Goal: Communication & Community: Share content

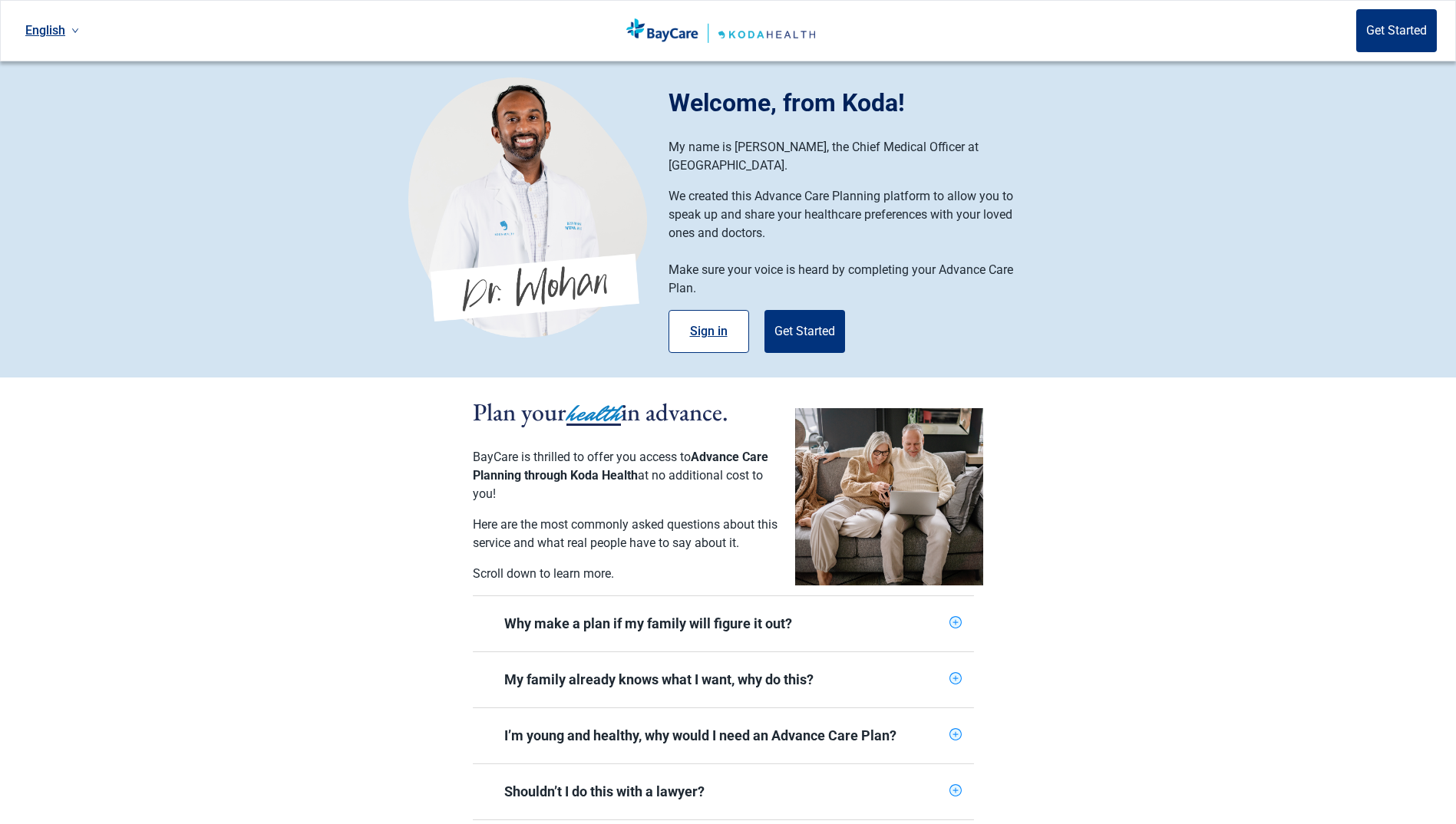
click at [693, 321] on button "Sign in" at bounding box center [709, 331] width 81 height 43
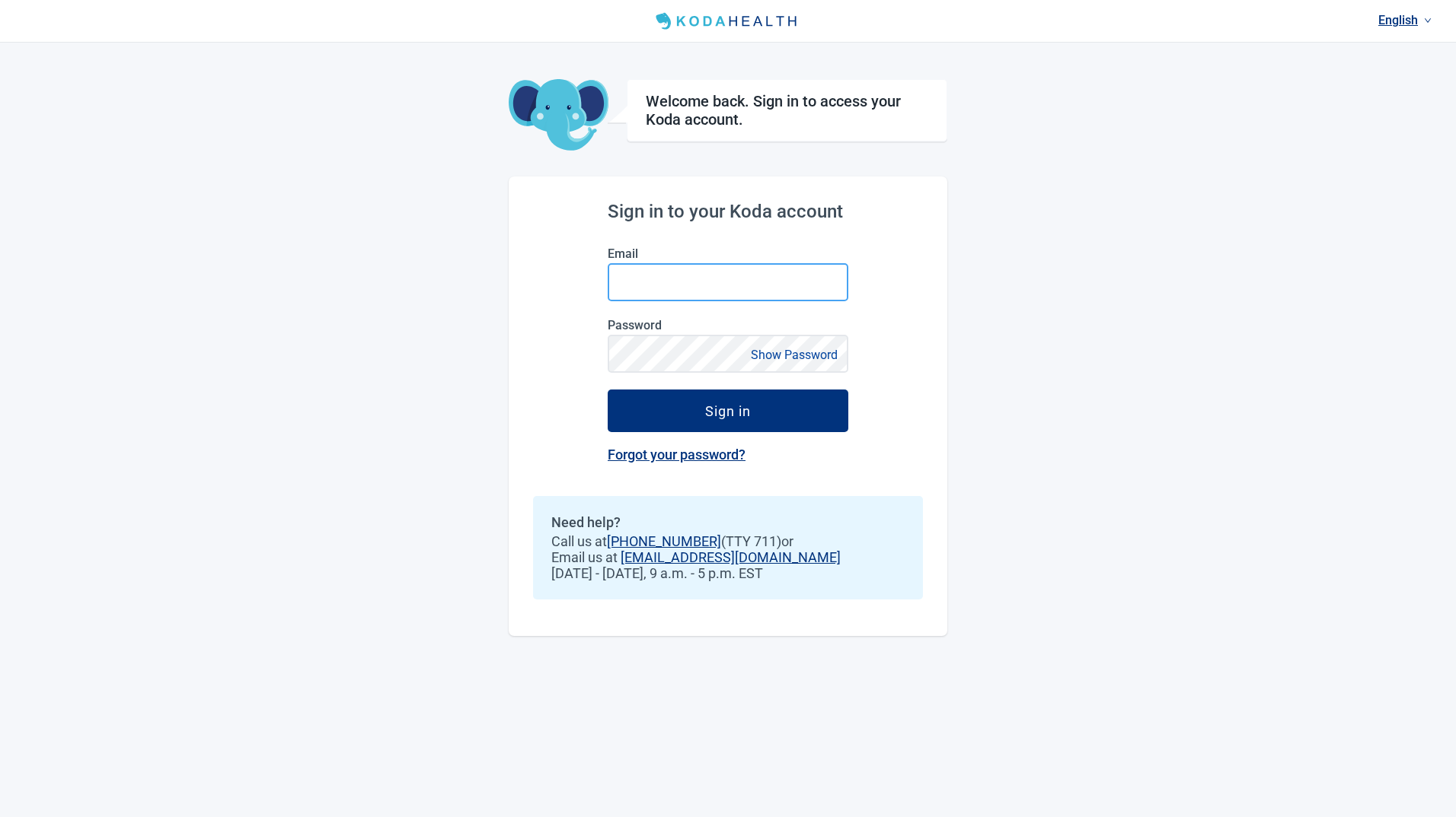
click at [673, 278] on input "Email" at bounding box center [728, 282] width 241 height 38
type input "[PERSON_NAME][EMAIL_ADDRESS][PERSON_NAME][DOMAIN_NAME]"
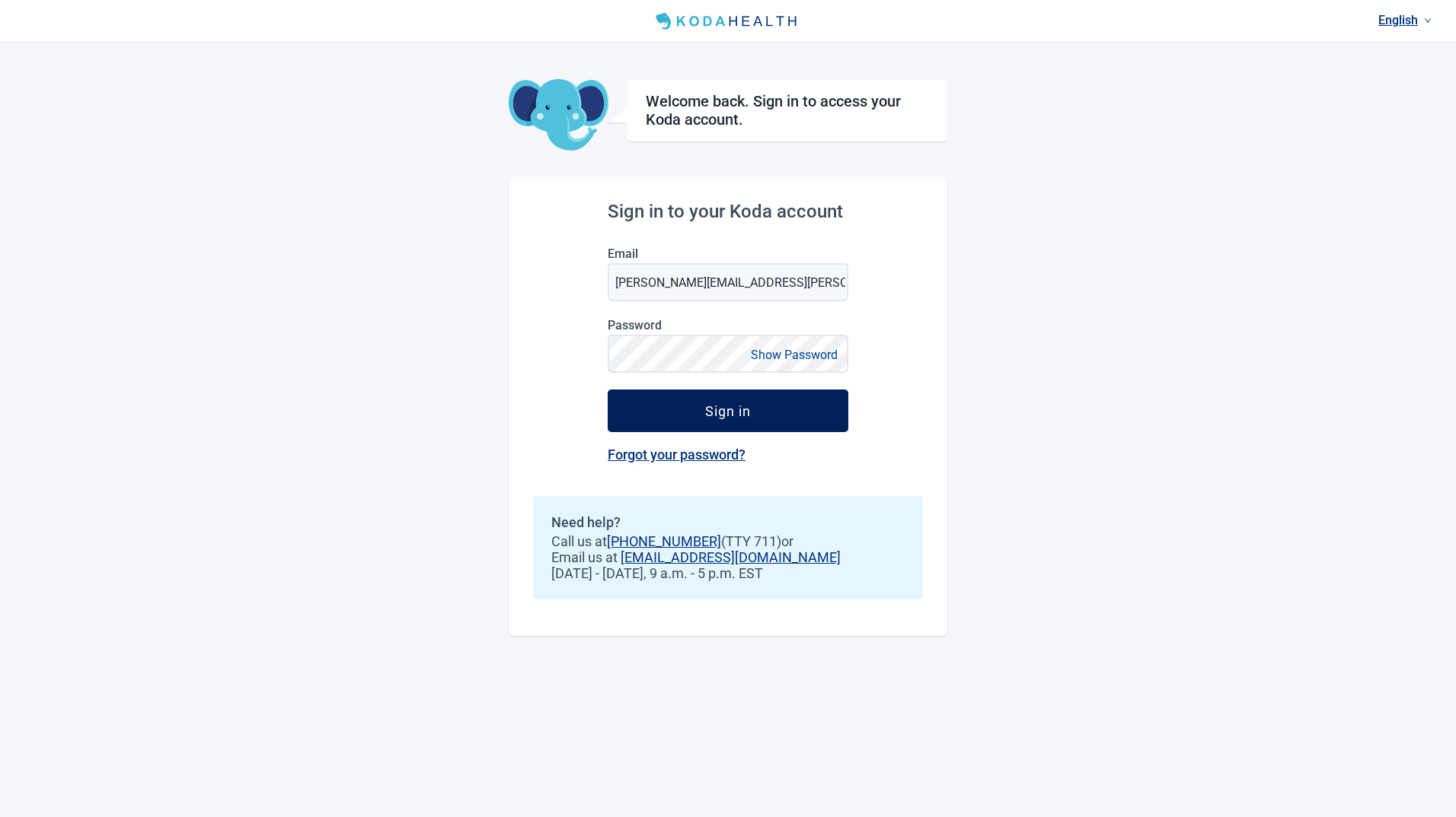
click at [702, 410] on button "Sign in" at bounding box center [728, 411] width 241 height 43
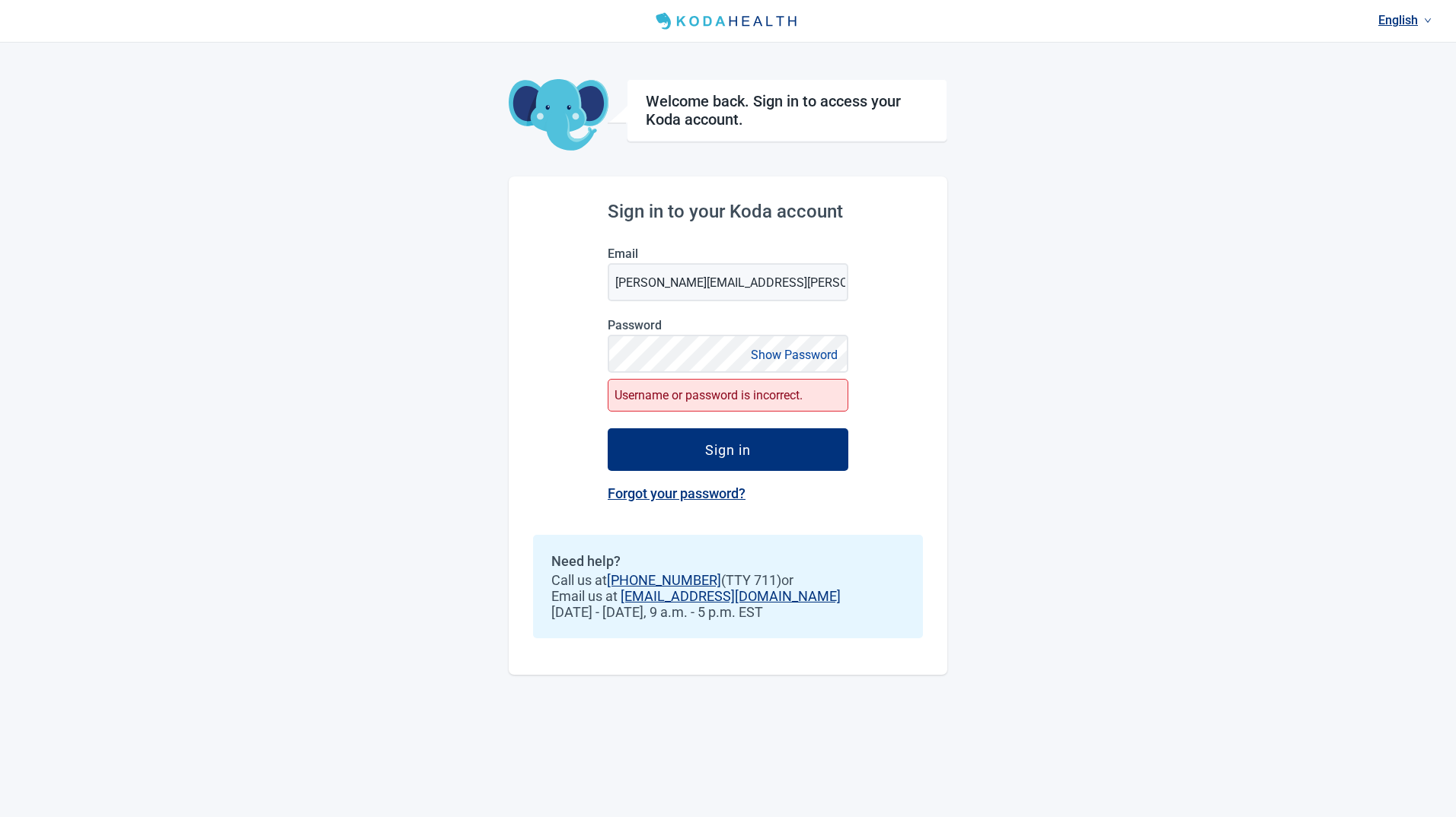
click at [697, 493] on link "Forgot your password?" at bounding box center [677, 493] width 138 height 16
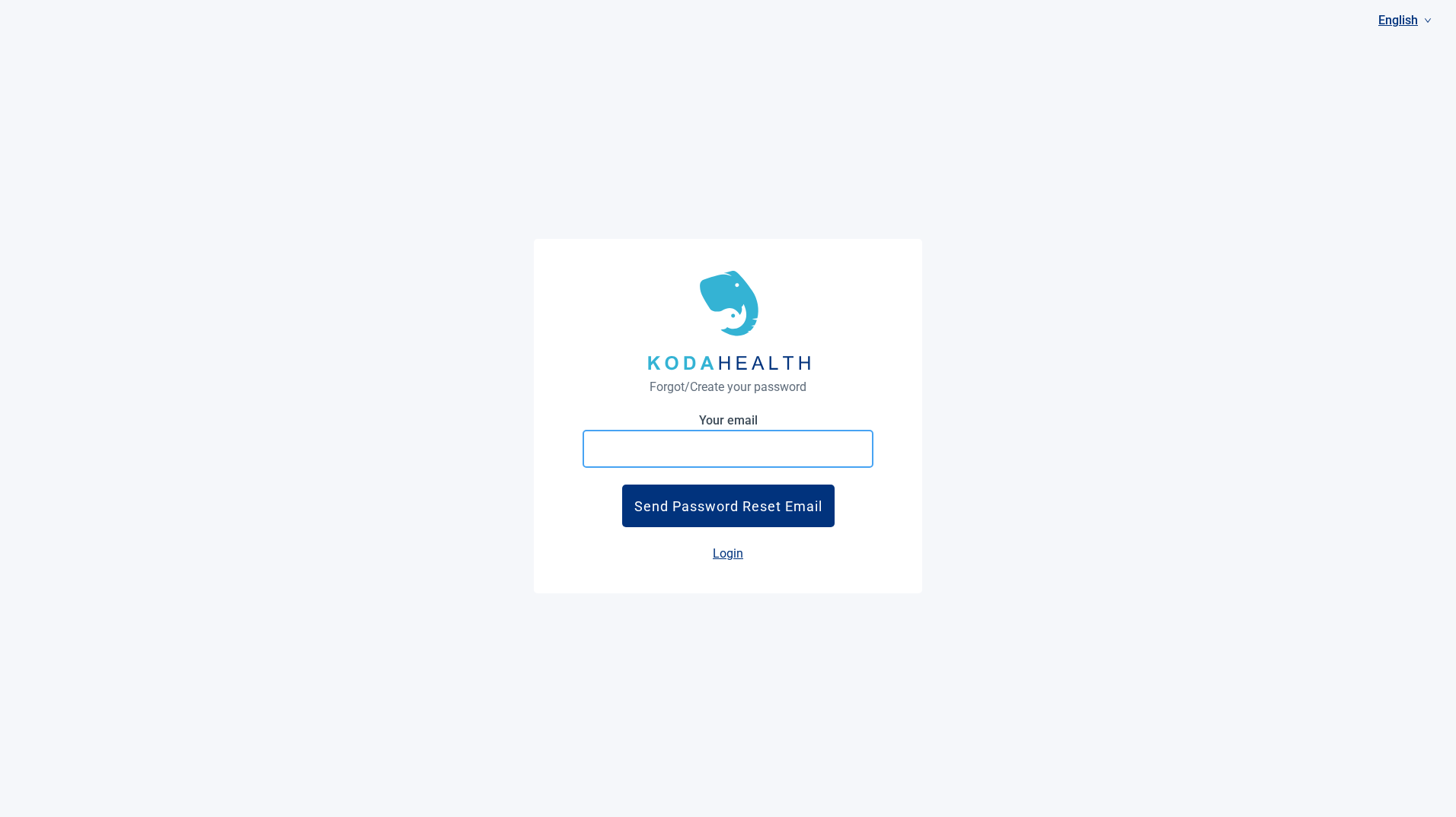
click at [719, 443] on input at bounding box center [728, 448] width 291 height 38
type input "[PERSON_NAME][EMAIL_ADDRESS][PERSON_NAME][DOMAIN_NAME]"
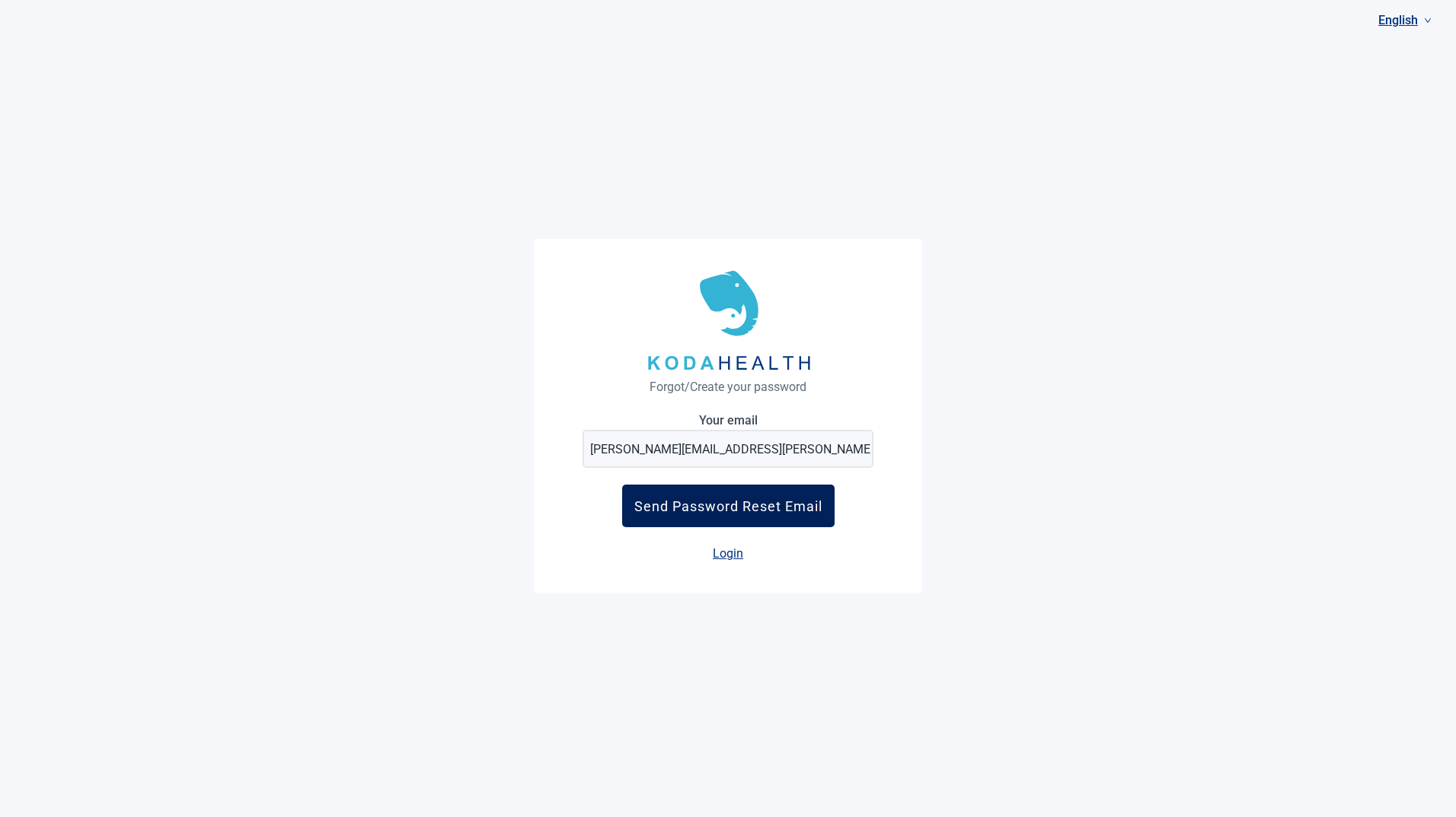
click at [724, 503] on div "Send Password Reset Email" at bounding box center [728, 506] width 188 height 16
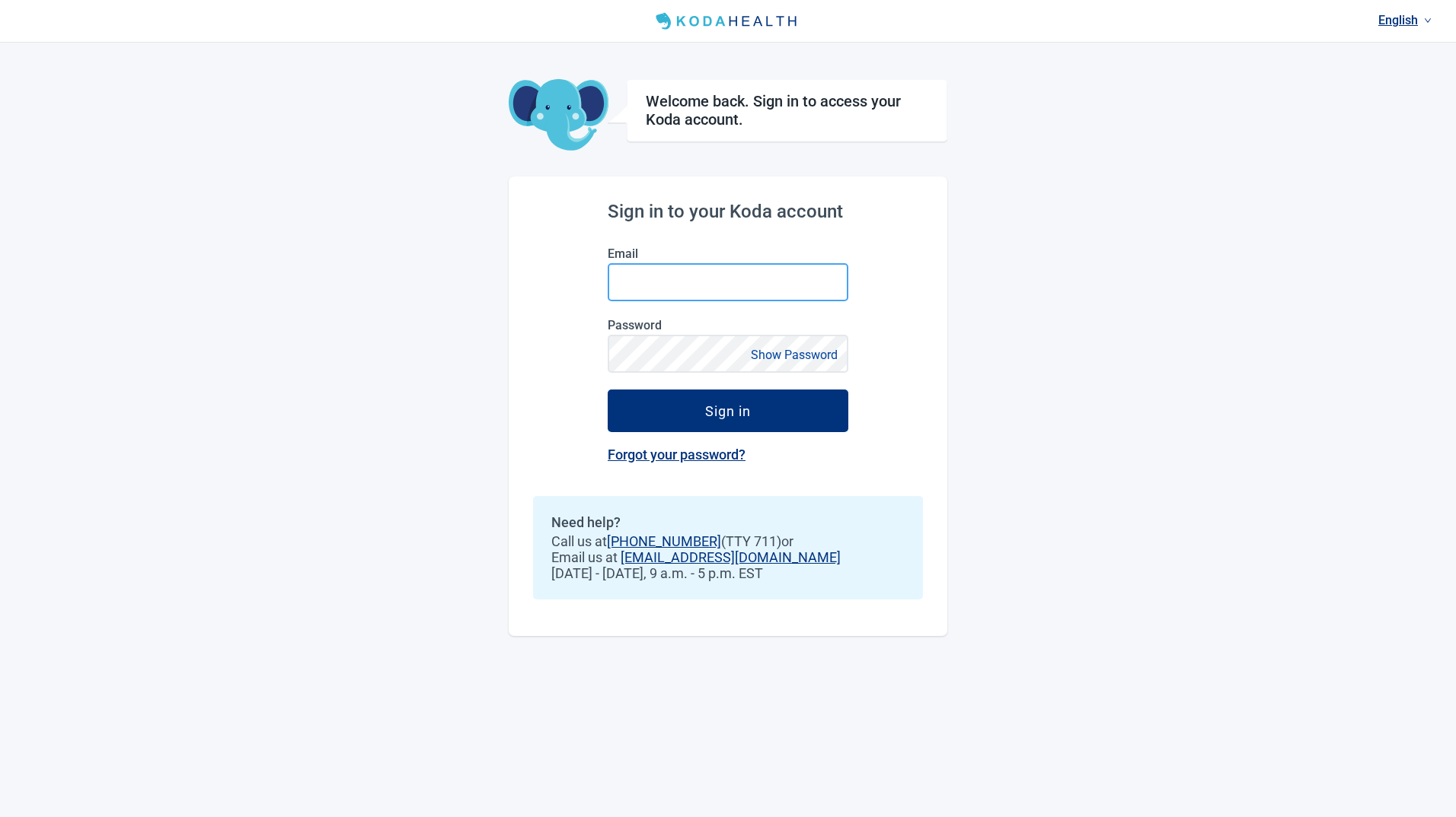
click at [670, 291] on input "Email" at bounding box center [728, 282] width 241 height 38
click at [716, 273] on input "Email" at bounding box center [728, 282] width 241 height 38
type input "[EMAIL_ADDRESS][DOMAIN_NAME]"
click at [608, 390] on button "Sign in" at bounding box center [728, 411] width 241 height 43
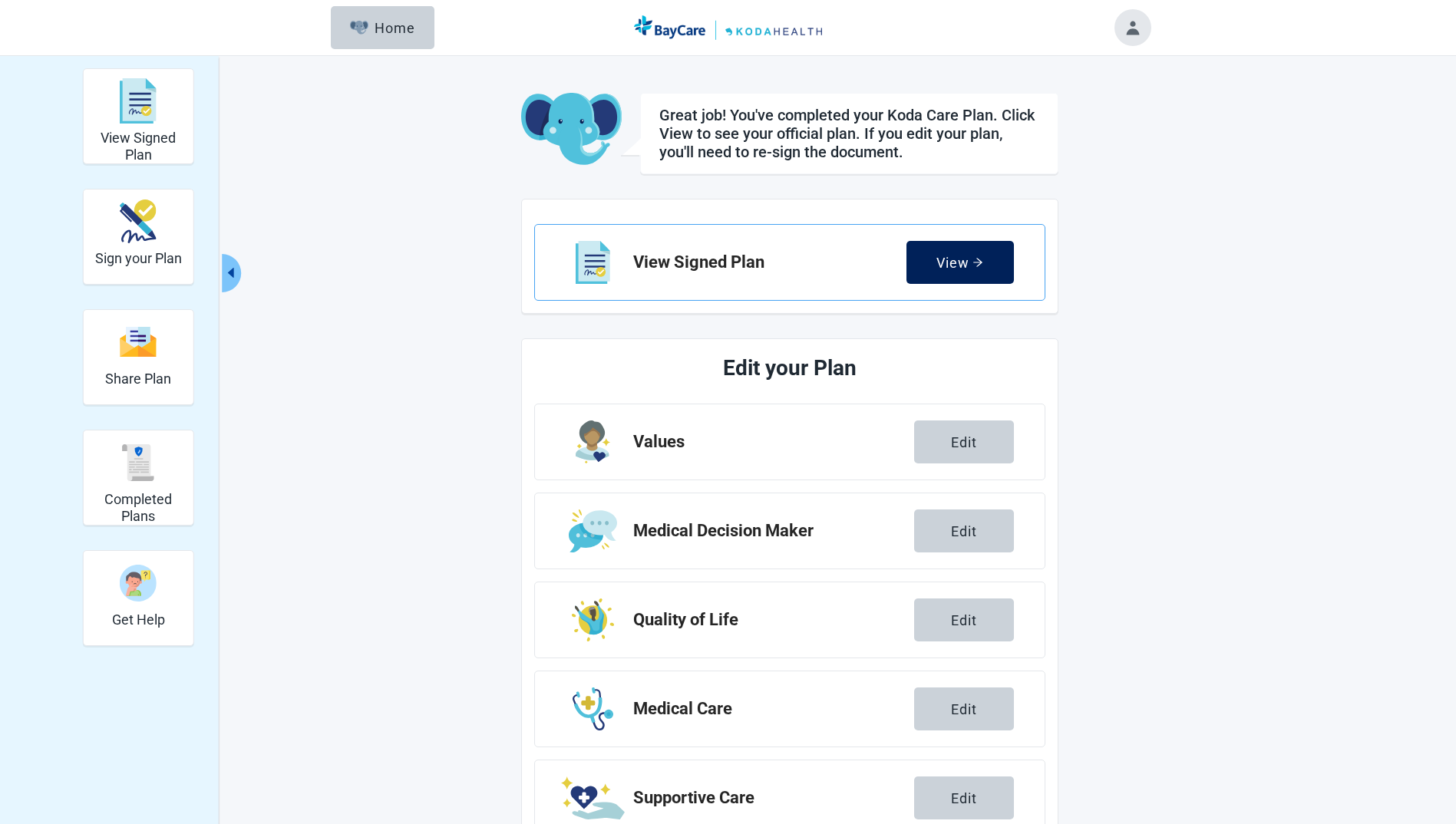
click at [980, 274] on button "View" at bounding box center [960, 263] width 107 height 43
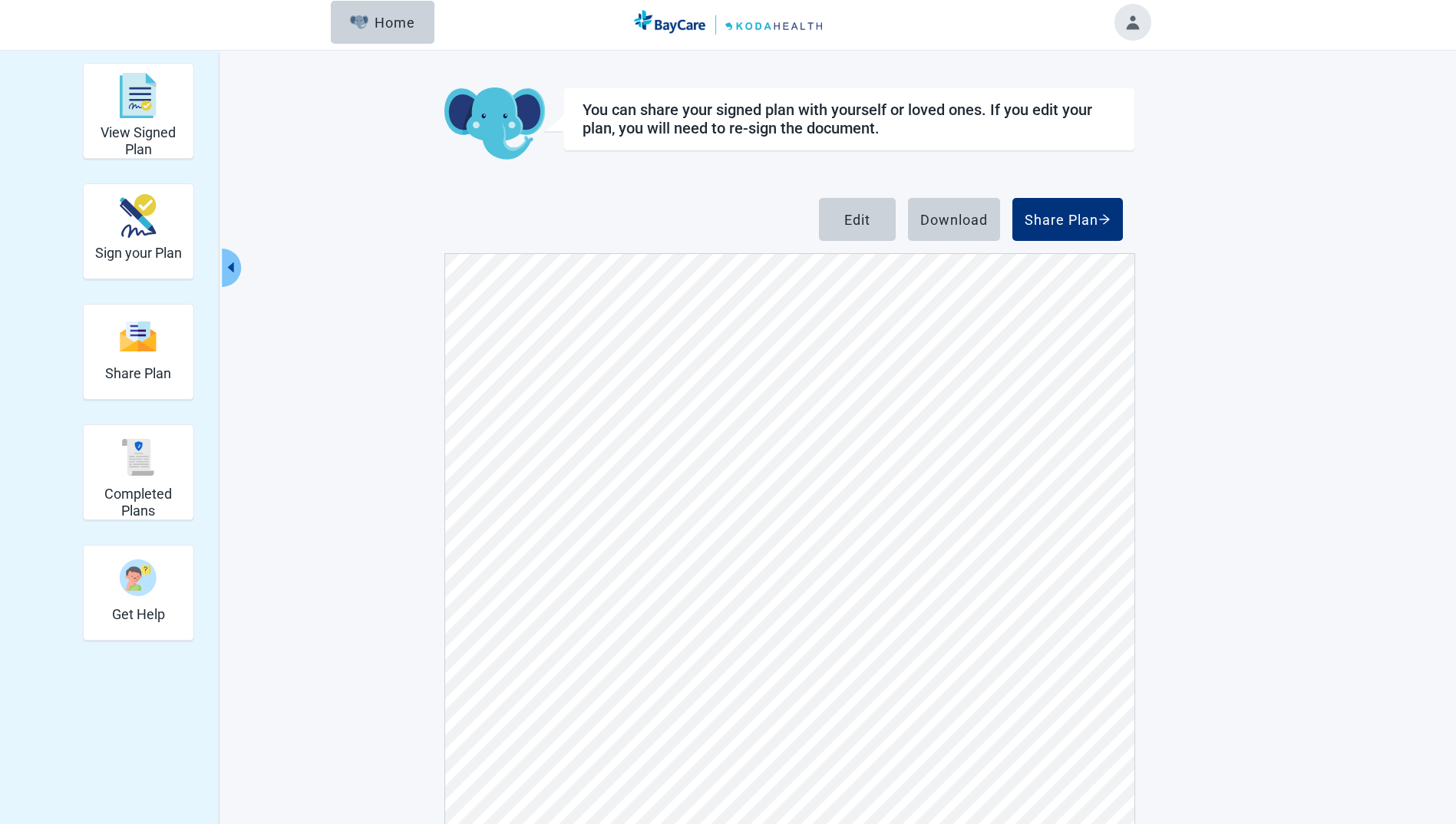
scroll to position [3, 0]
click at [1075, 228] on div "Share Plan" at bounding box center [1068, 221] width 86 height 15
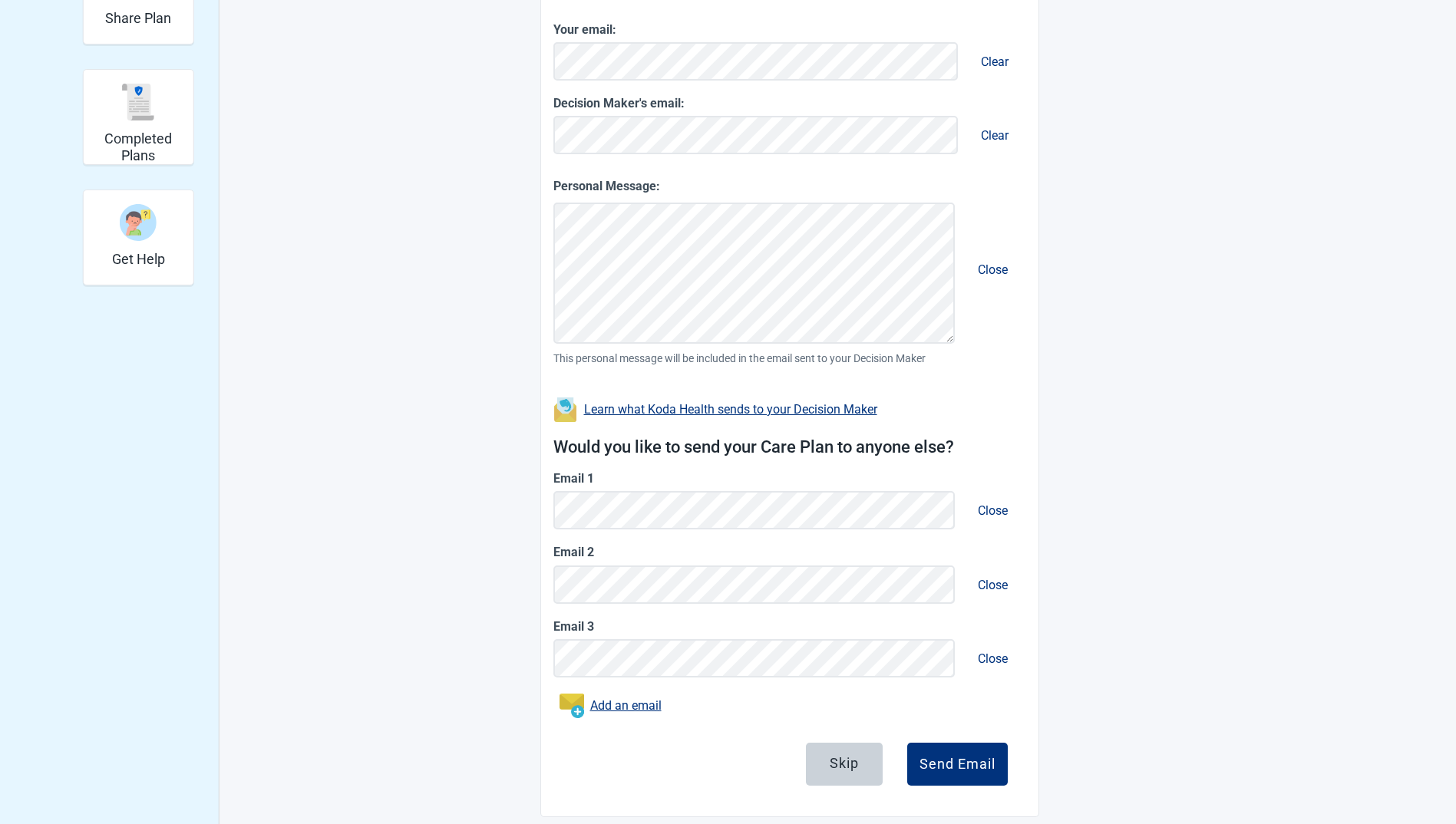
scroll to position [372, 0]
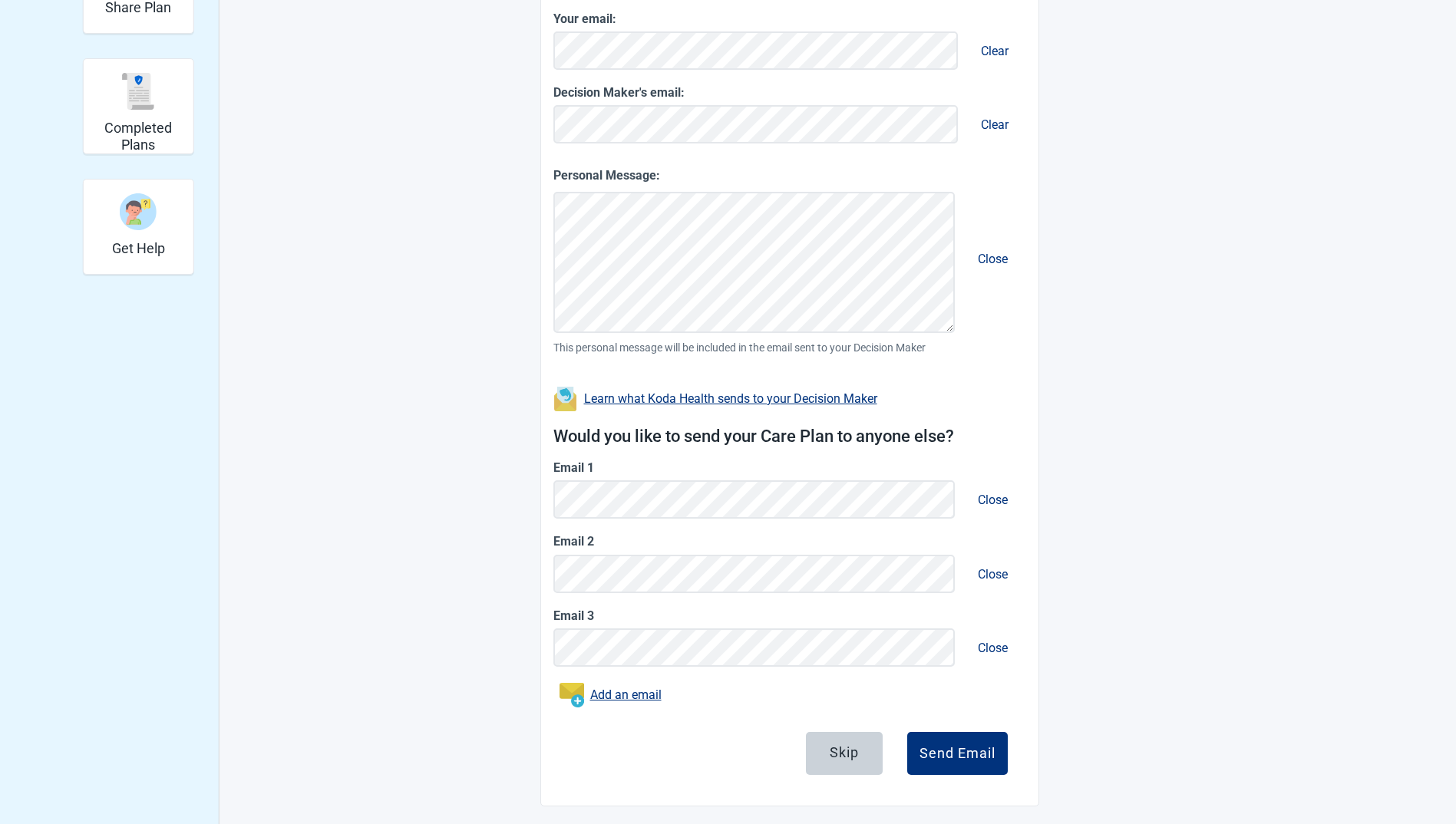
click at [1000, 646] on button "Close" at bounding box center [992, 648] width 54 height 44
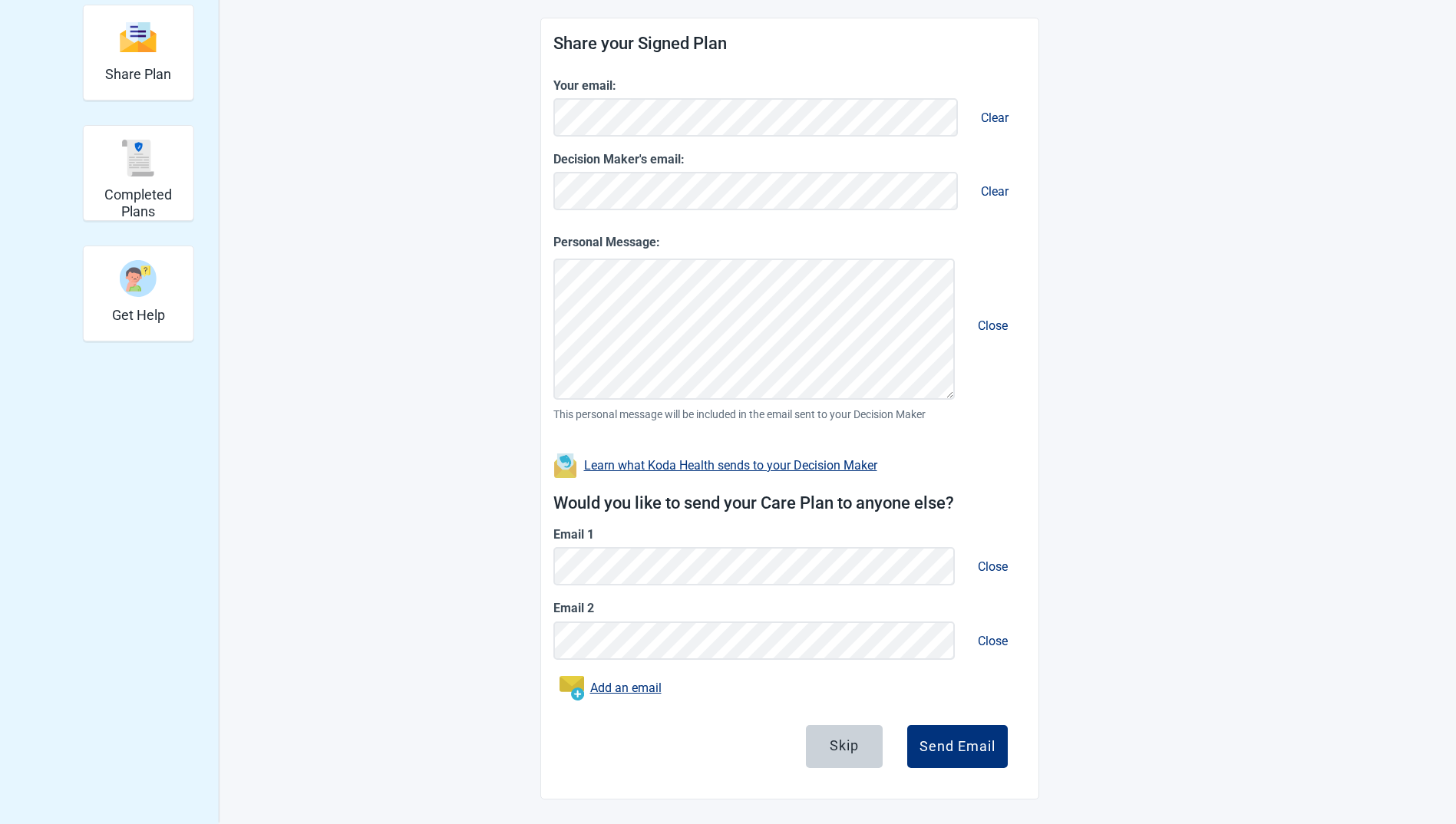
click at [995, 638] on button "Close" at bounding box center [992, 641] width 54 height 44
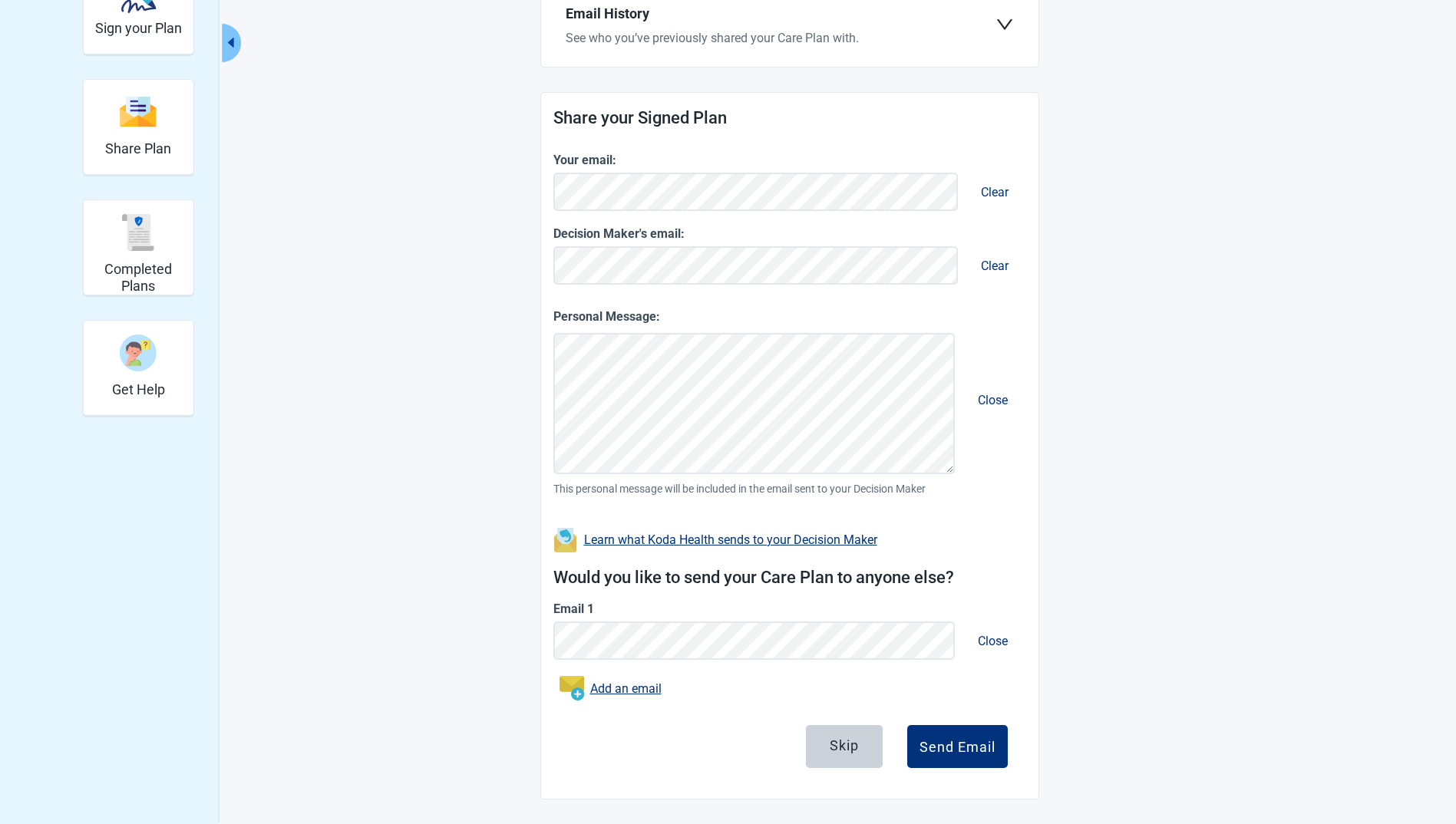
scroll to position [230, 0]
click at [996, 634] on button "Close" at bounding box center [992, 641] width 54 height 44
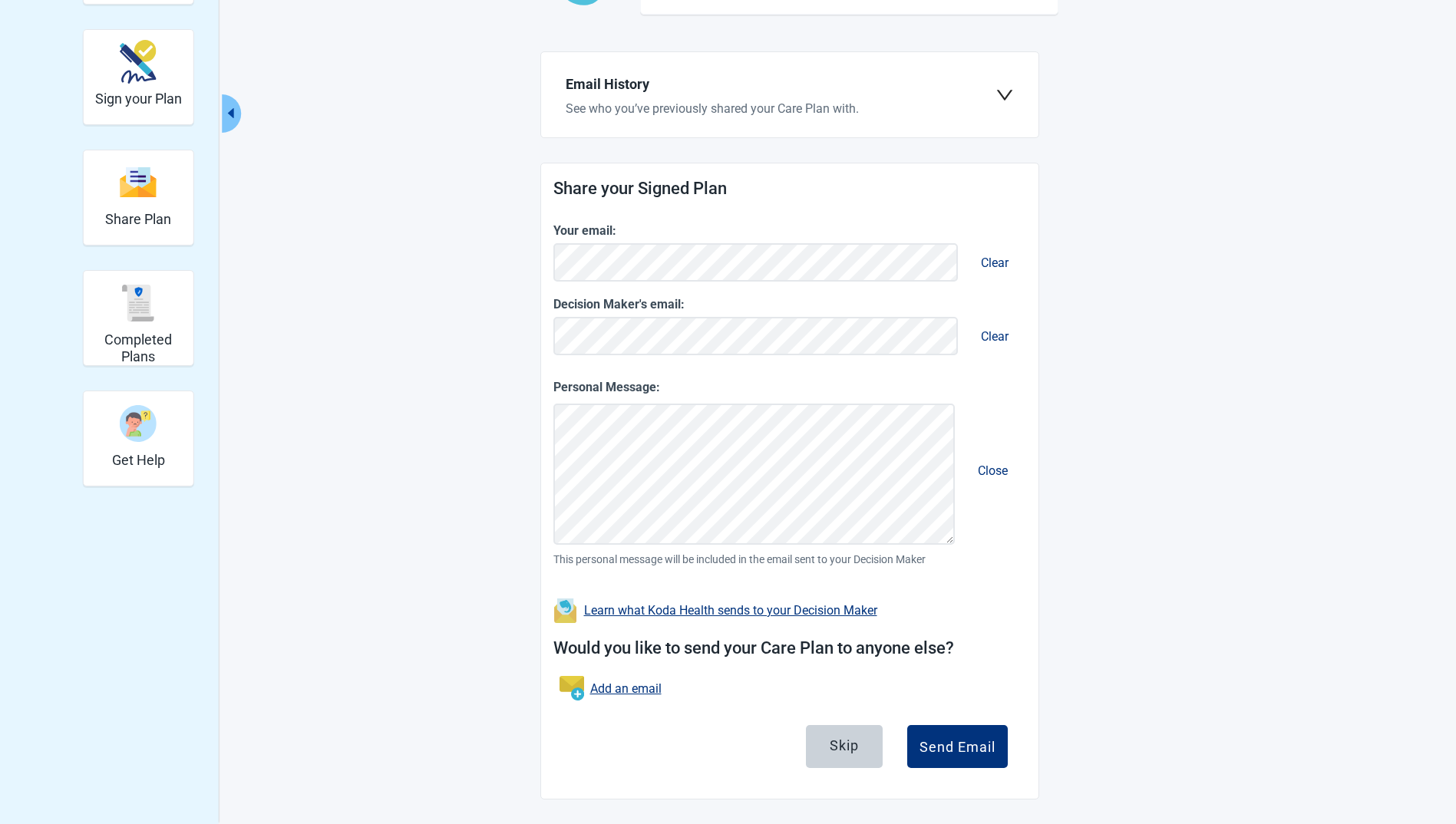
scroll to position [160, 0]
click at [992, 335] on button "Clear" at bounding box center [994, 336] width 52 height 44
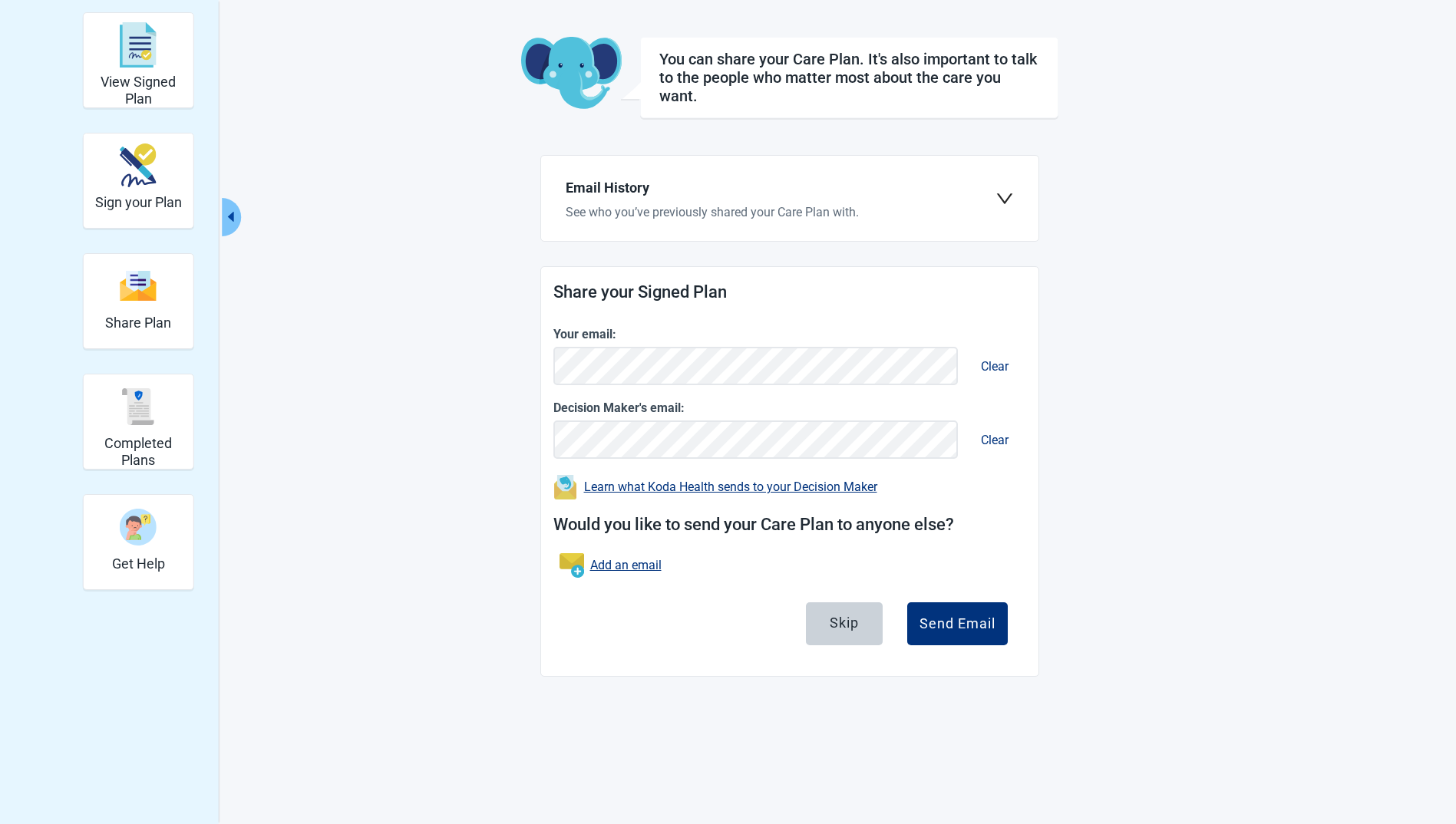
scroll to position [56, 0]
click at [971, 628] on div "Send Email" at bounding box center [957, 624] width 76 height 15
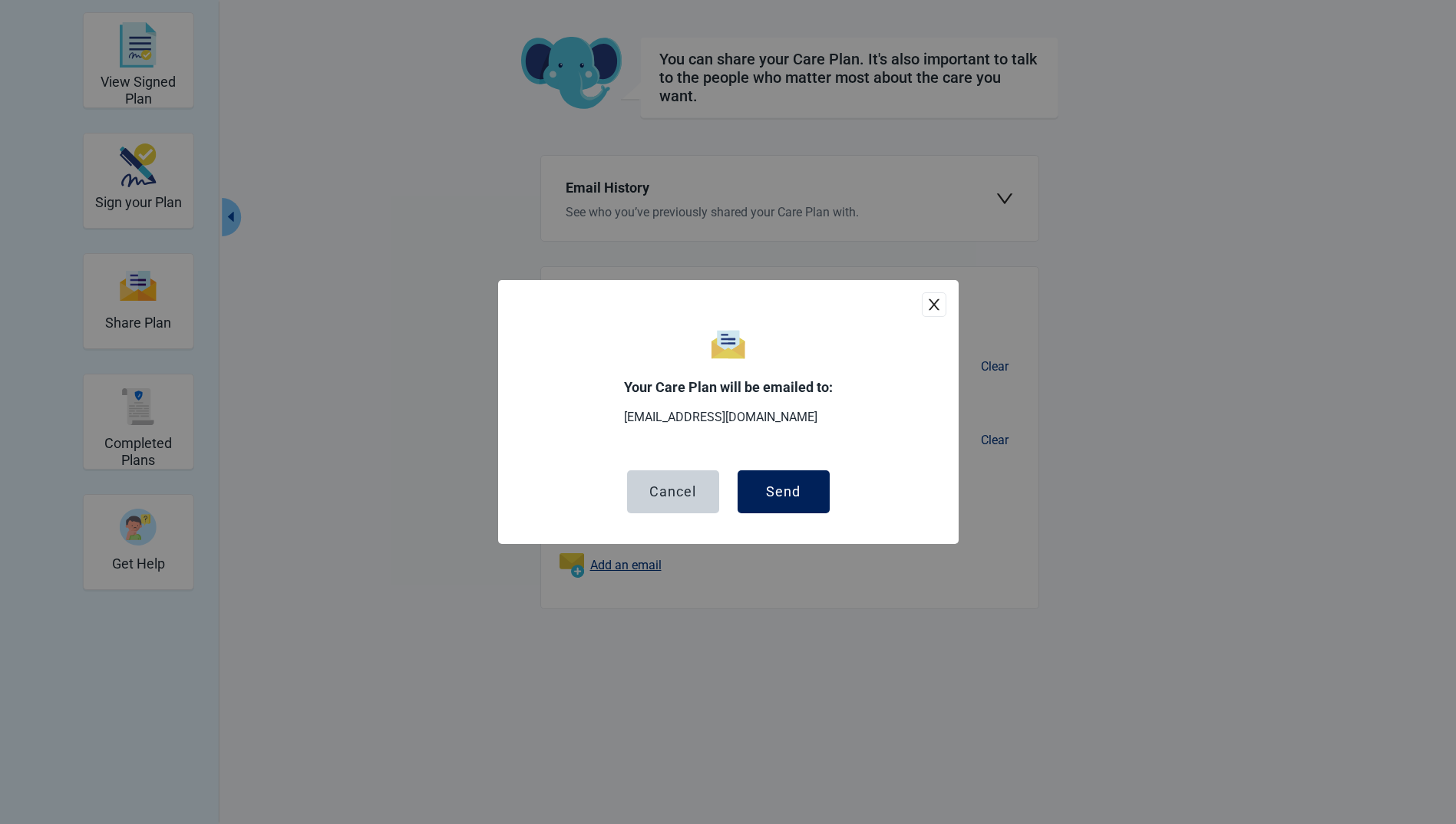
click at [793, 489] on div "Send" at bounding box center [783, 492] width 34 height 15
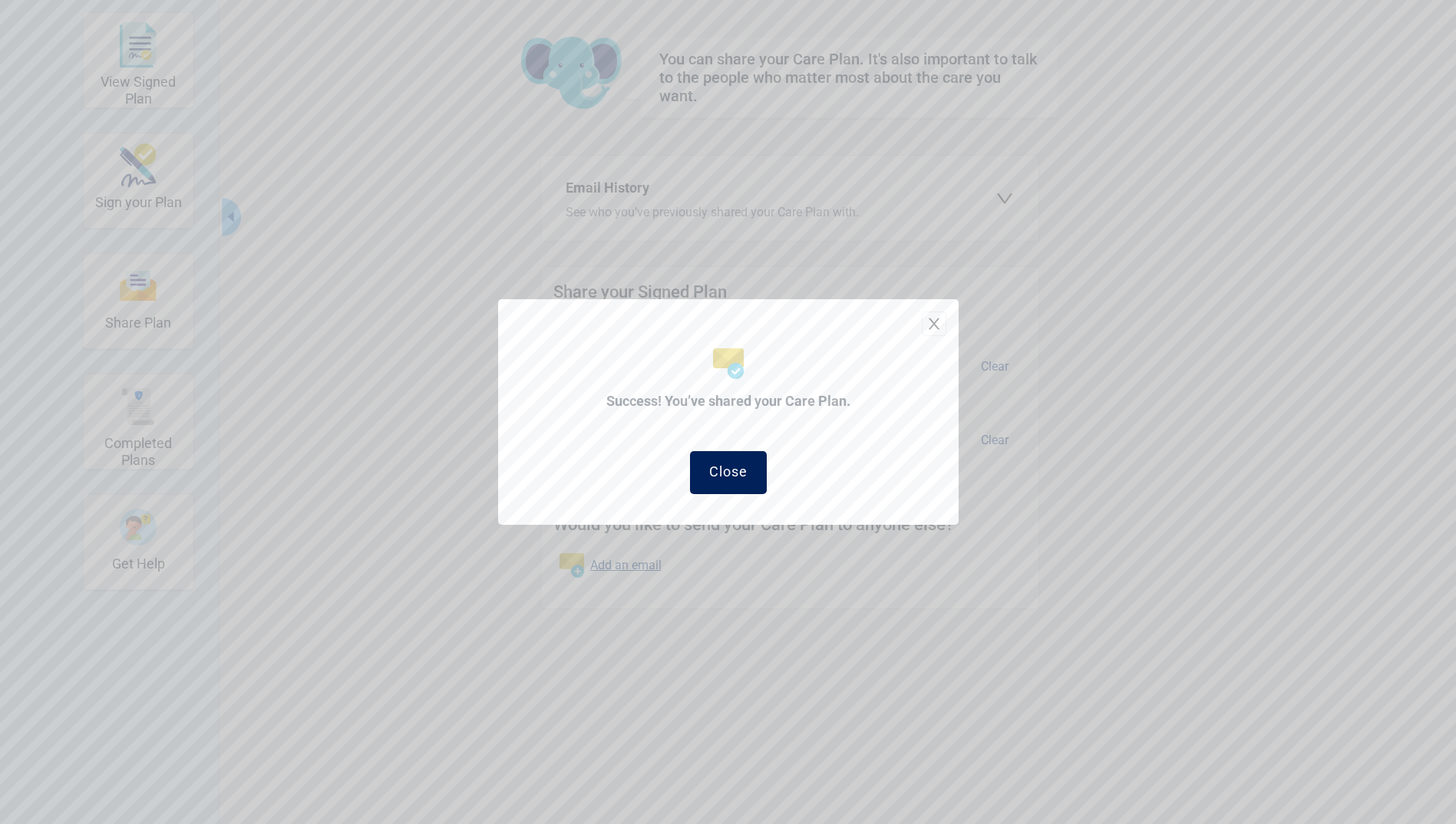
click at [732, 454] on button "Close" at bounding box center [728, 473] width 76 height 43
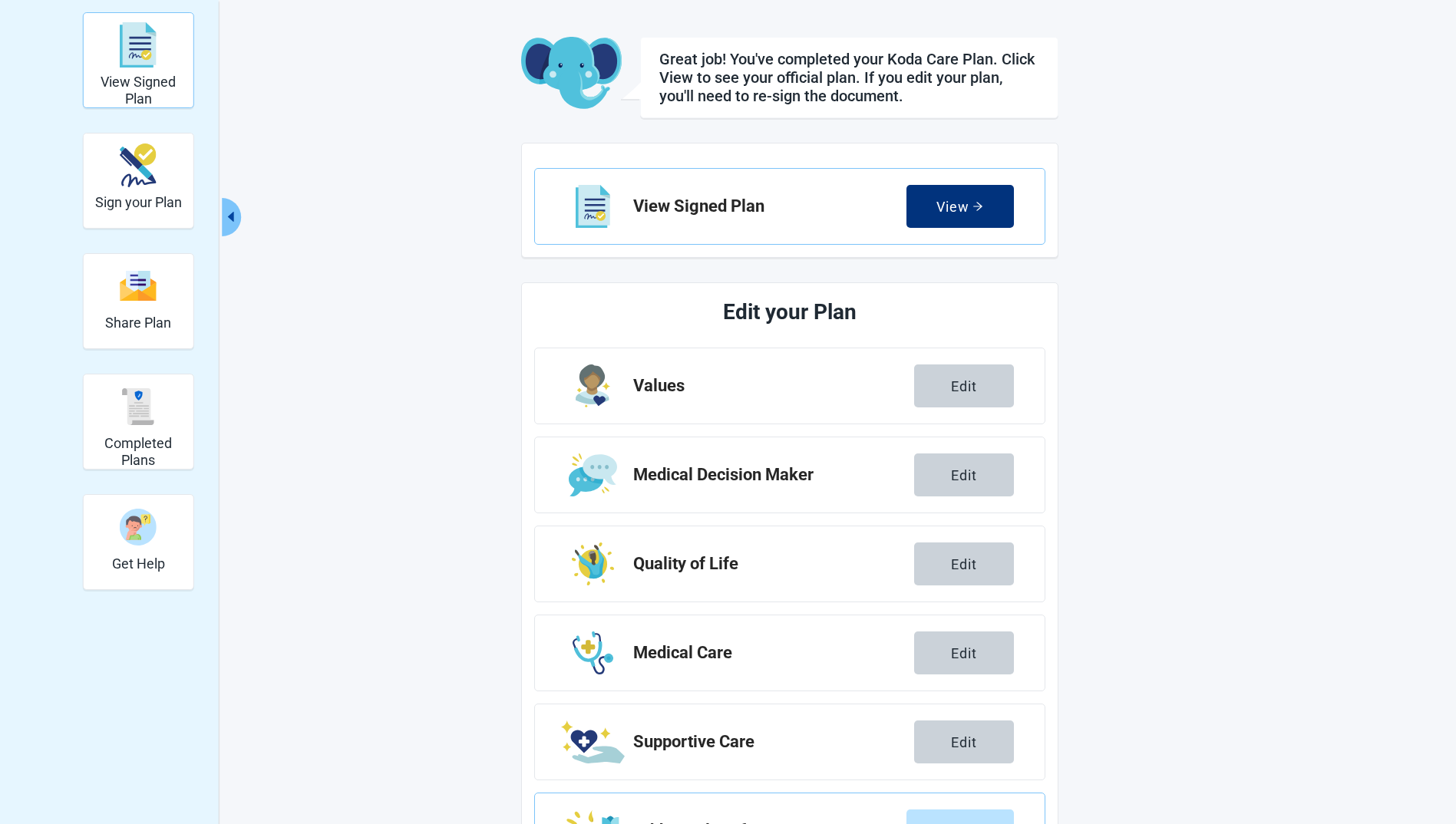
click at [146, 82] on h2 "View Signed Plan" at bounding box center [139, 90] width 98 height 33
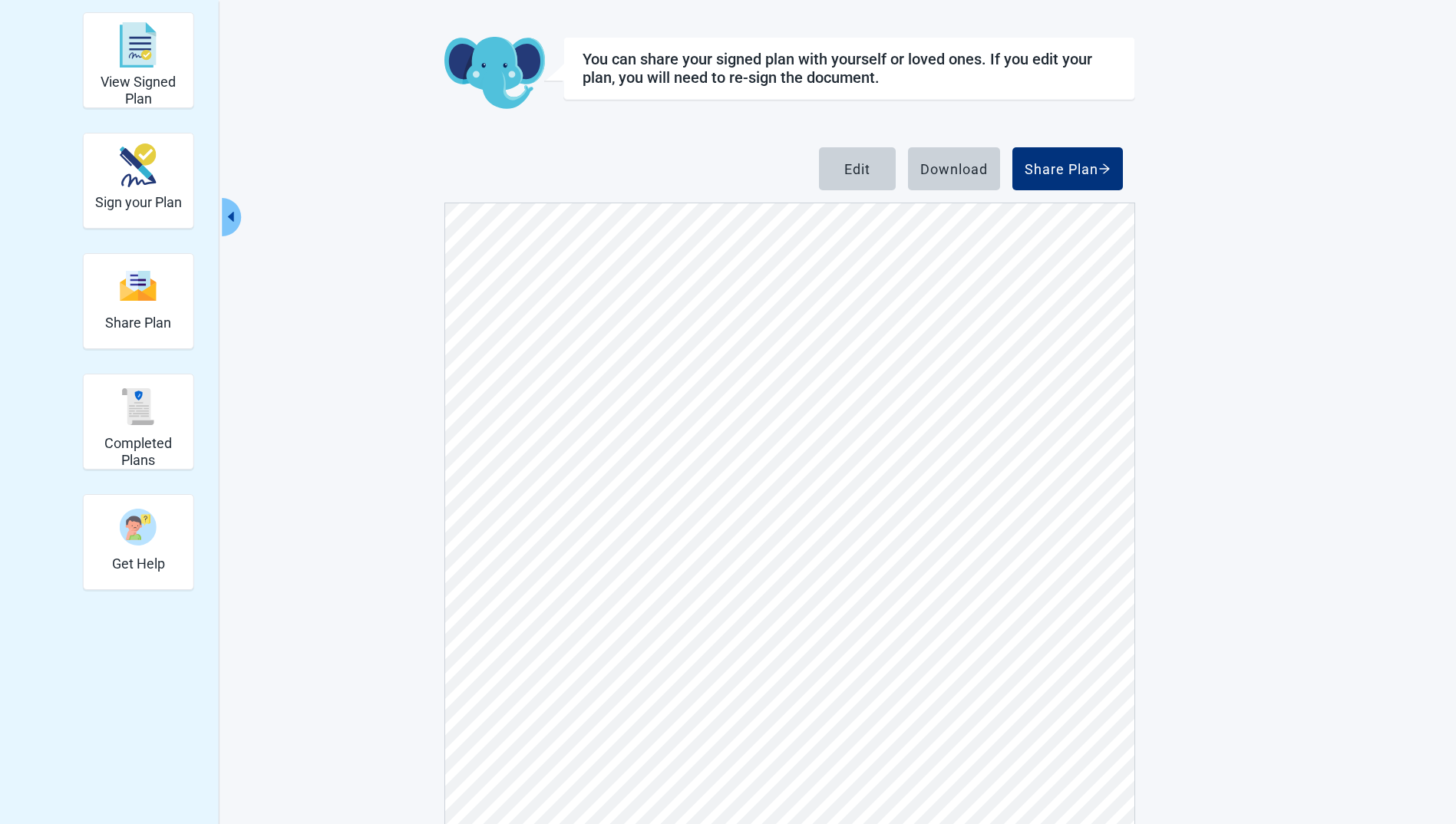
scroll to position [8049, 0]
